Goal: Task Accomplishment & Management: Manage account settings

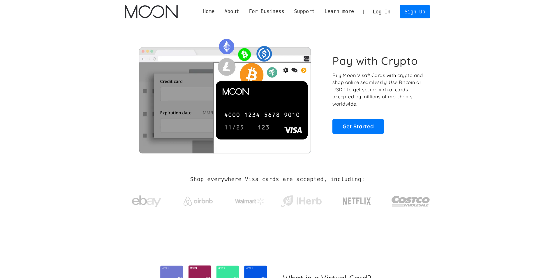
click at [385, 14] on link "Log In" at bounding box center [381, 11] width 27 height 13
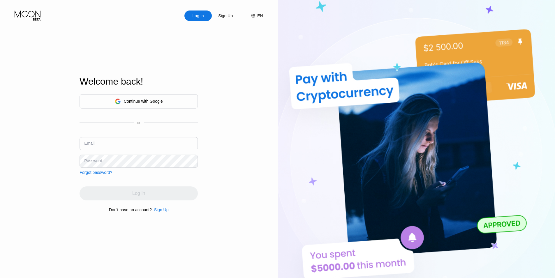
click at [135, 140] on input "text" at bounding box center [139, 143] width 118 height 13
click at [153, 144] on input "text" at bounding box center [139, 143] width 118 height 13
click at [148, 99] on div "Continue with Google" at bounding box center [143, 101] width 39 height 5
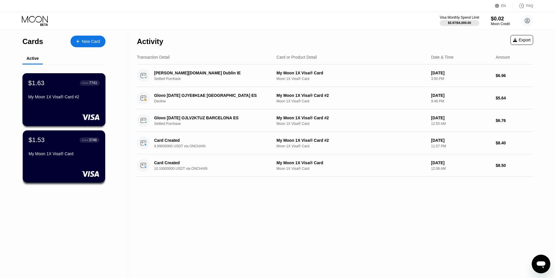
click at [75, 99] on div "My Moon 1X Visa® Card #2" at bounding box center [63, 96] width 71 height 5
